Goal: Task Accomplishment & Management: Manage account settings

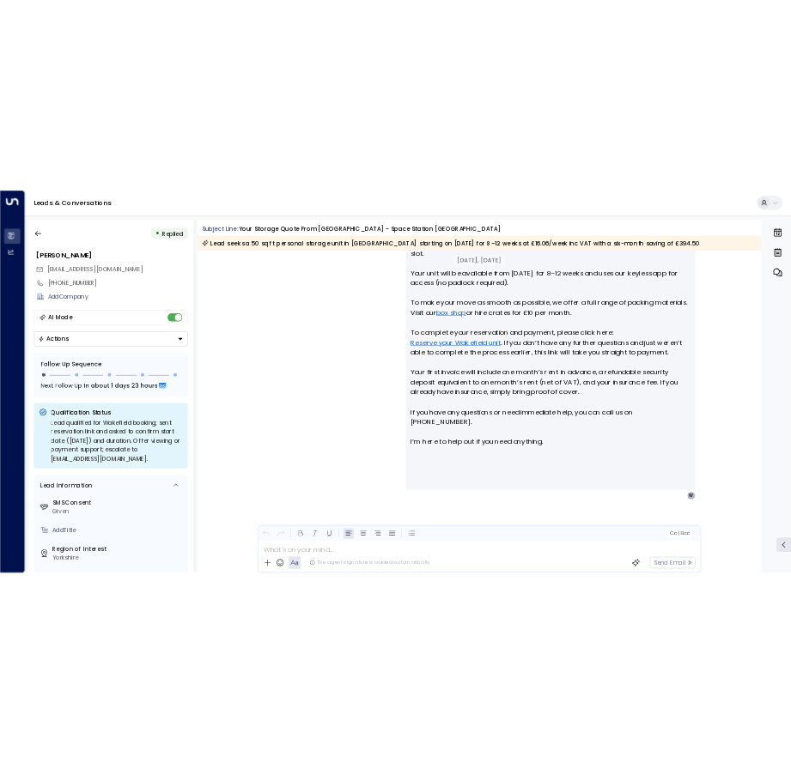
scroll to position [986, 0]
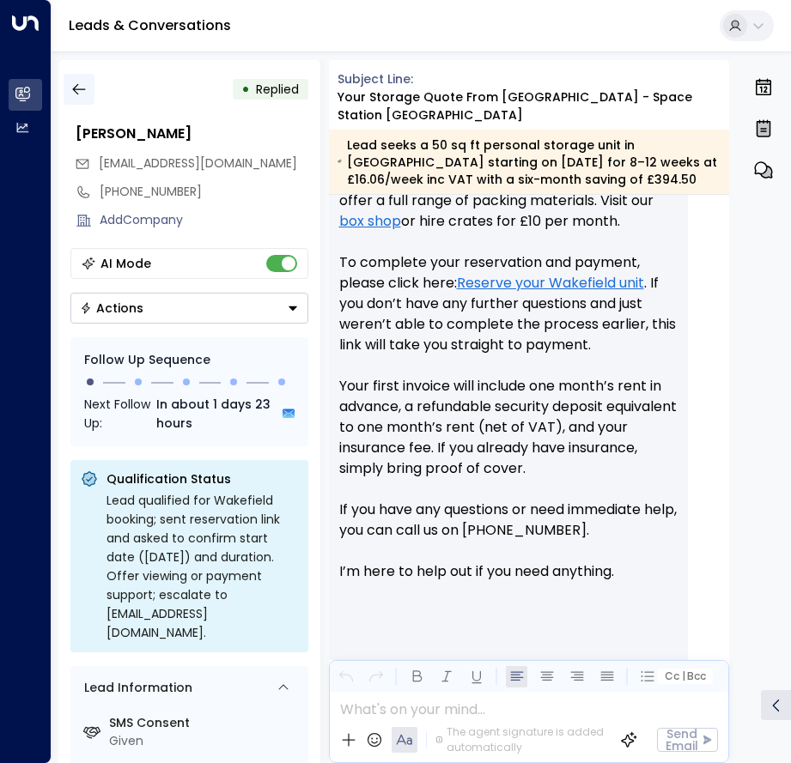
click at [75, 94] on icon "button" at bounding box center [78, 89] width 17 height 17
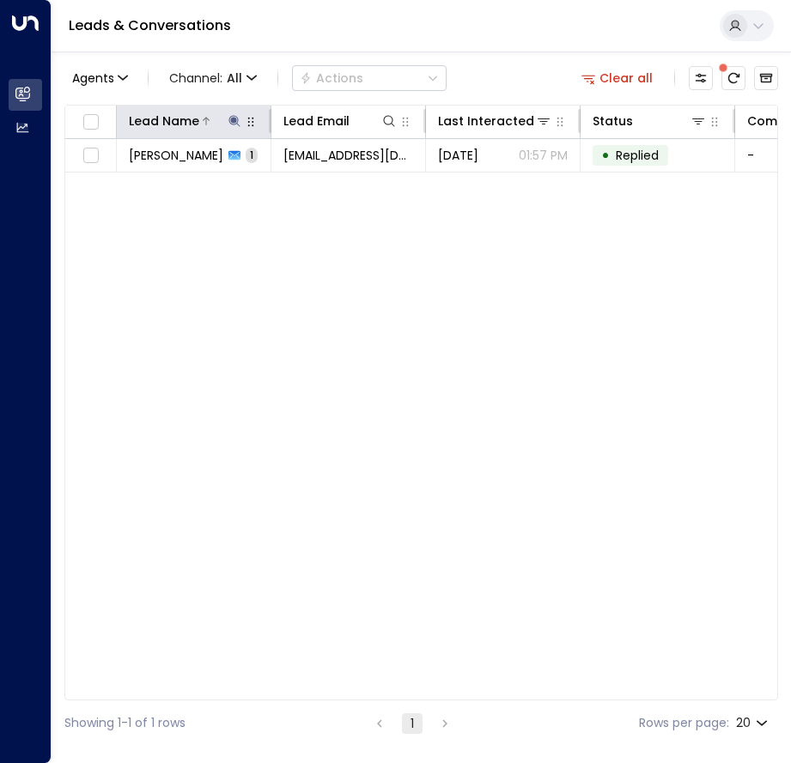
click at [231, 119] on icon at bounding box center [233, 120] width 11 height 11
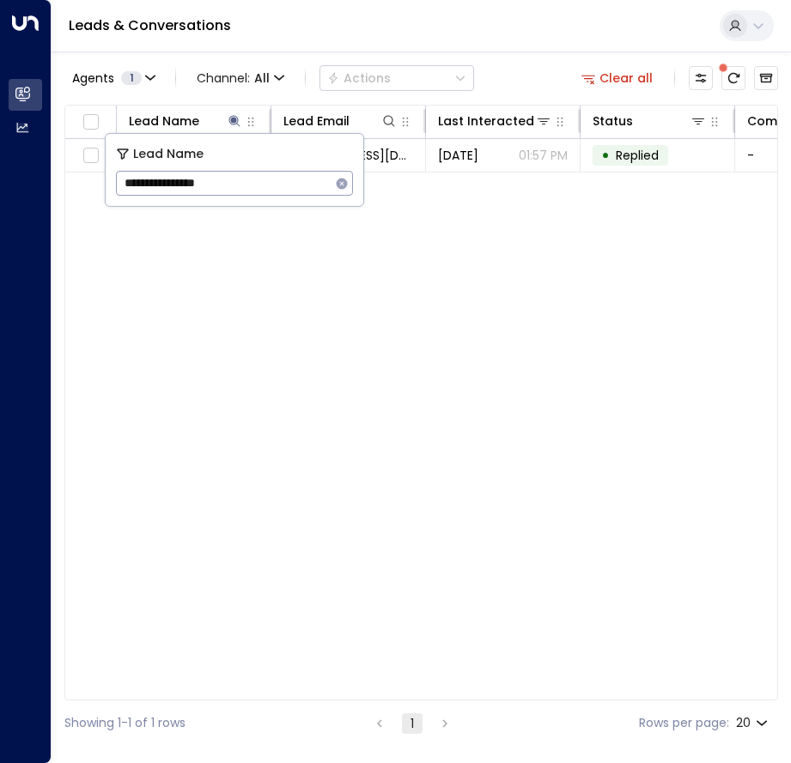
click at [341, 185] on icon "button" at bounding box center [342, 184] width 14 height 14
click at [221, 184] on input "text" at bounding box center [234, 183] width 237 height 32
paste input "**********"
type input "**********"
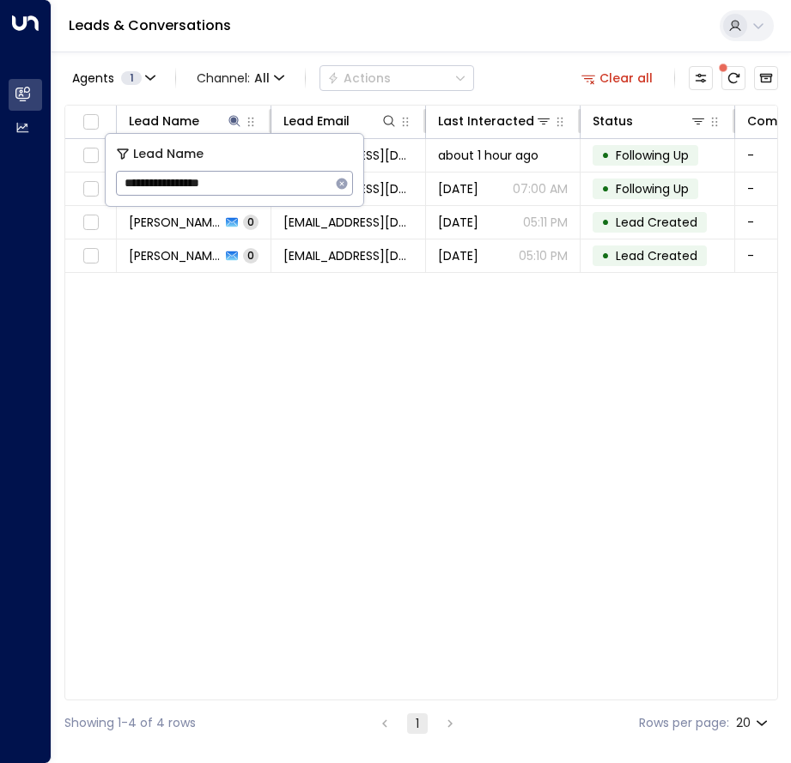
click at [276, 337] on div "Lead Name Lead Email Last Interacted Status Company Name Product # of people AI…" at bounding box center [420, 403] width 713 height 596
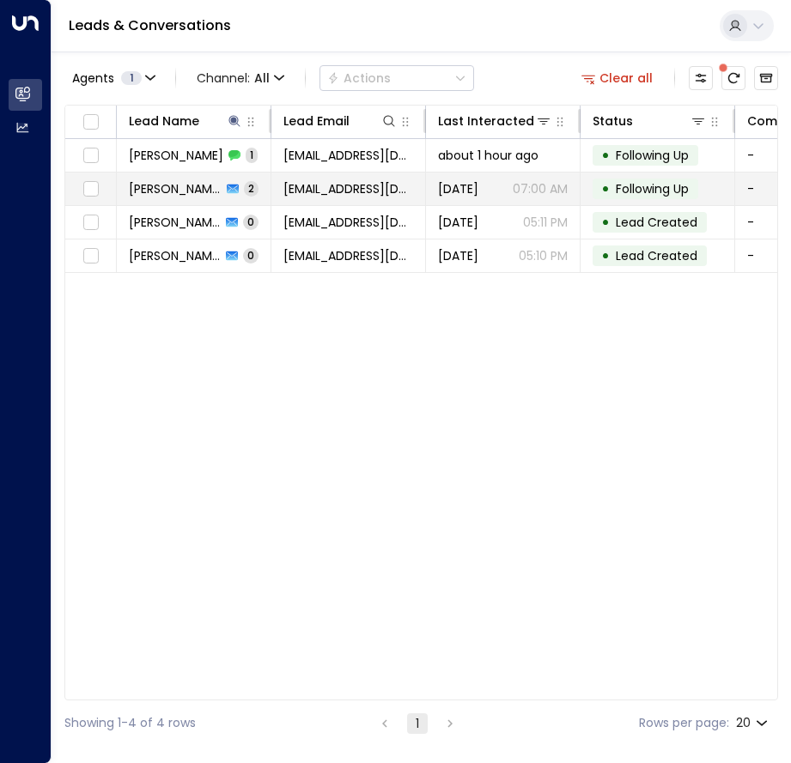
click at [242, 193] on td "[PERSON_NAME] 2" at bounding box center [194, 189] width 155 height 33
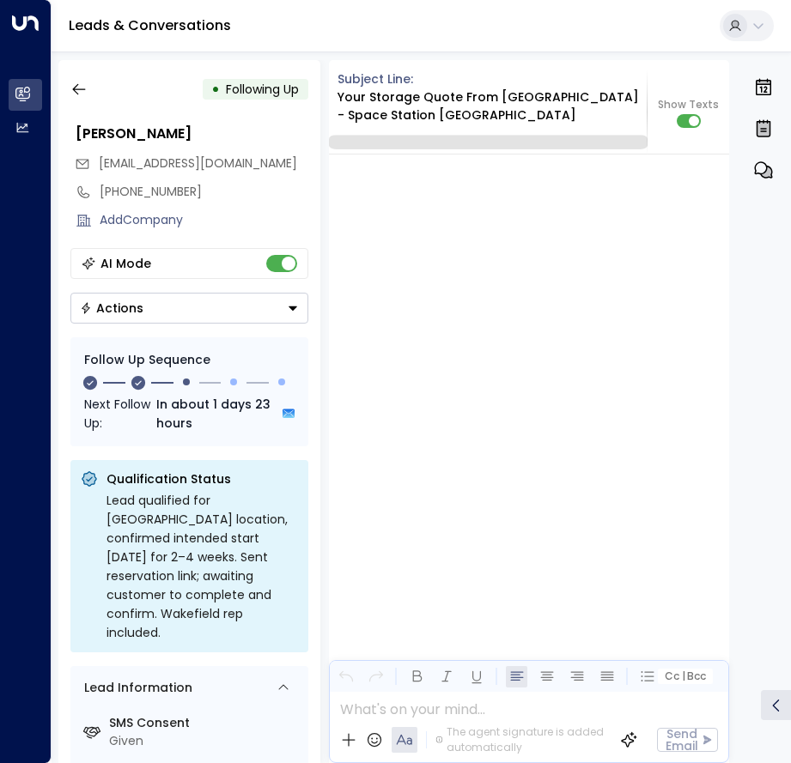
scroll to position [2032, 0]
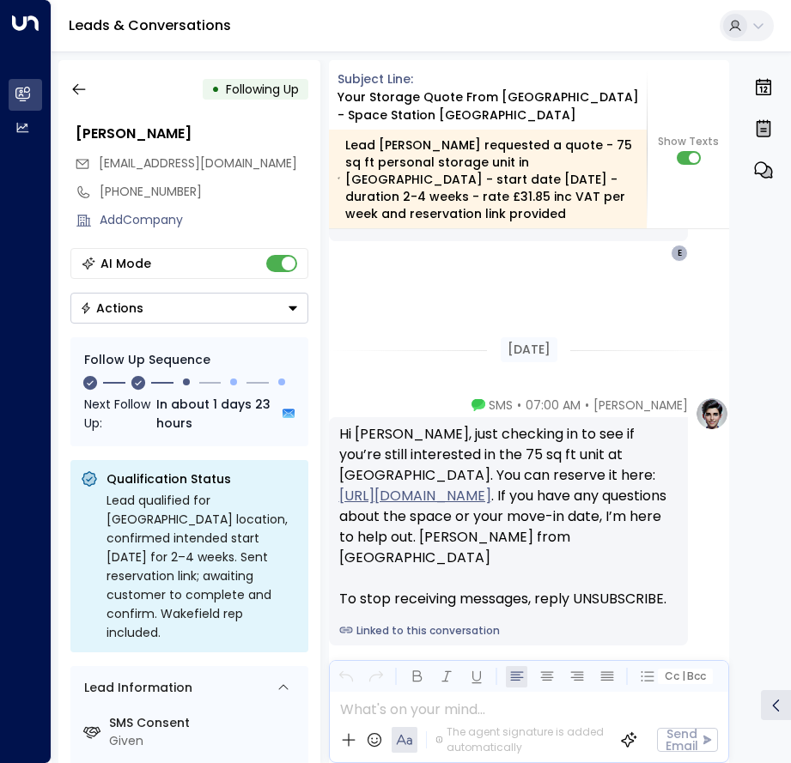
click at [286, 306] on button "Actions" at bounding box center [189, 308] width 238 height 31
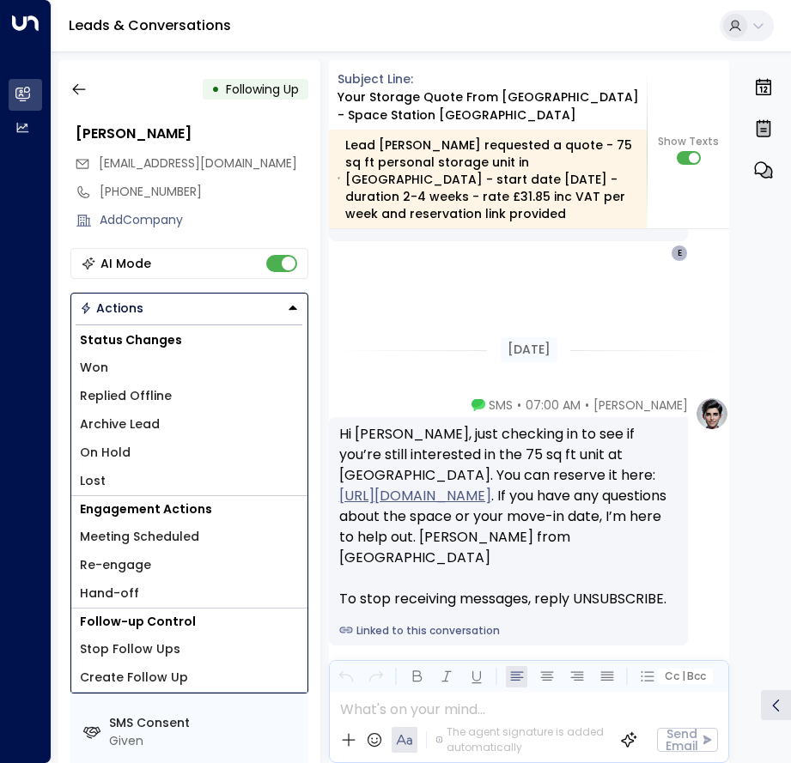
click at [175, 399] on li "Replied Offline" at bounding box center [189, 396] width 236 height 28
